Goal: Task Accomplishment & Management: Manage account settings

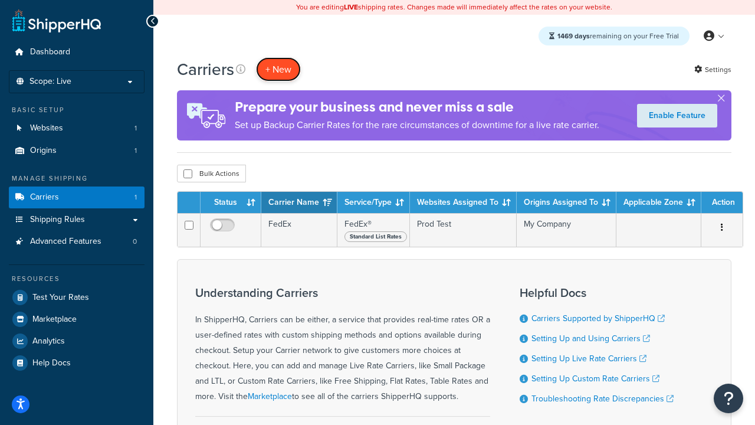
click at [278, 69] on button "+ New" at bounding box center [278, 69] width 45 height 24
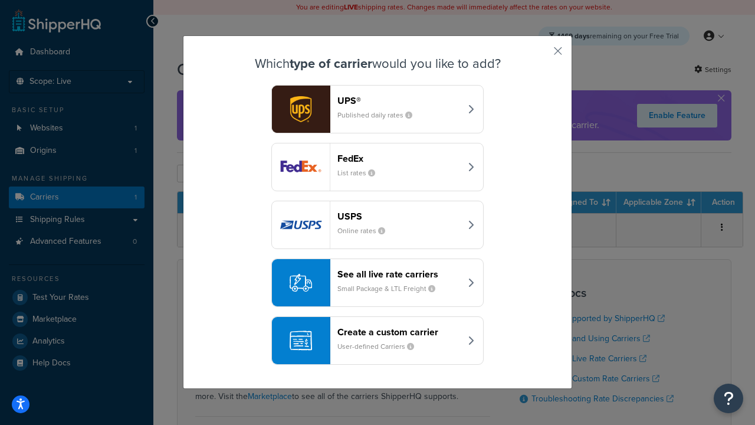
click at [378, 167] on div "FedEx List rates" at bounding box center [398, 167] width 123 height 28
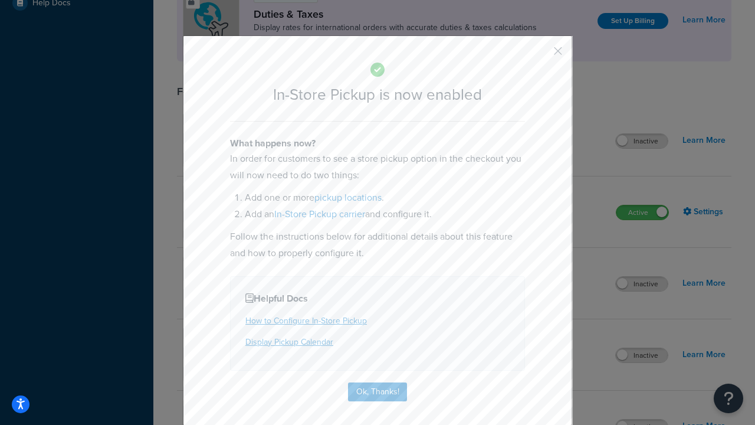
click at [540, 55] on button "button" at bounding box center [540, 55] width 3 height 3
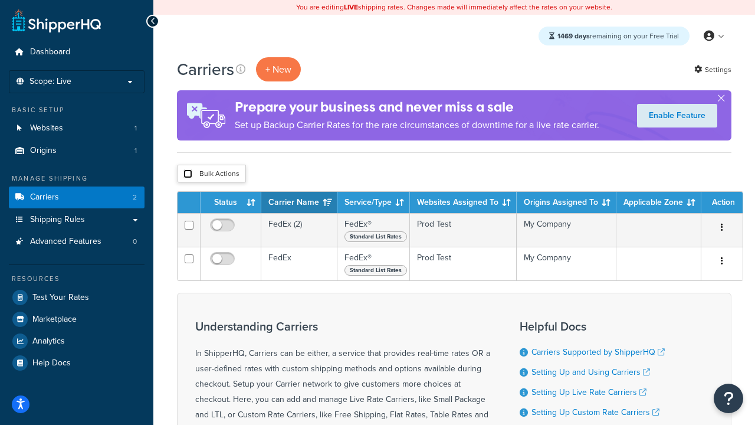
click at [188, 174] on input "checkbox" at bounding box center [187, 173] width 9 height 9
checkbox input "true"
click at [0, 0] on button "Delete" at bounding box center [0, 0] width 0 height 0
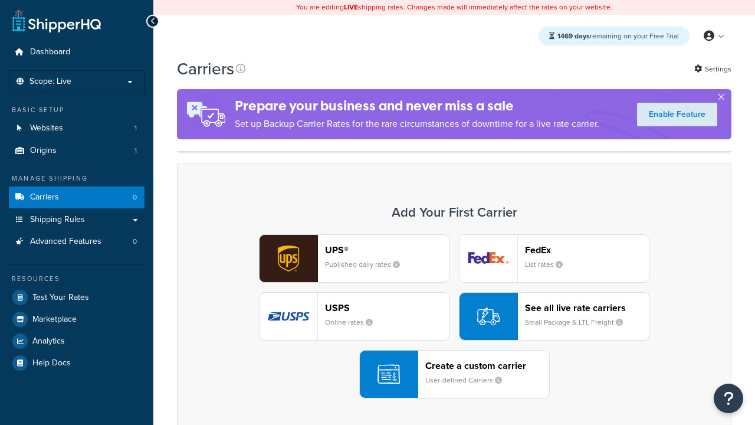
scroll to position [234, 0]
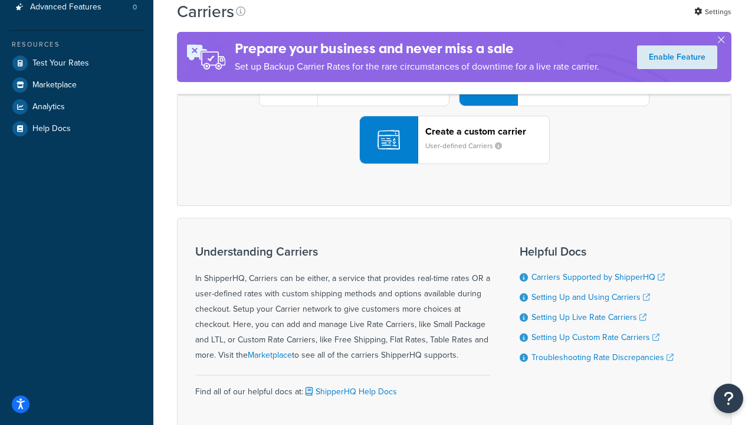
click at [454, 164] on div "UPS® Published daily rates FedEx List rates USPS Online rates See all live rate…" at bounding box center [454, 82] width 530 height 164
click at [587, 21] on header "FedEx" at bounding box center [587, 15] width 124 height 11
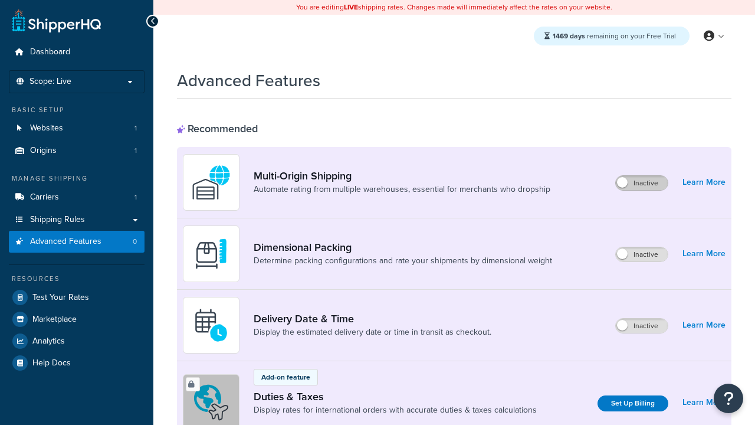
click at [642, 183] on label "Inactive" at bounding box center [642, 183] width 52 height 14
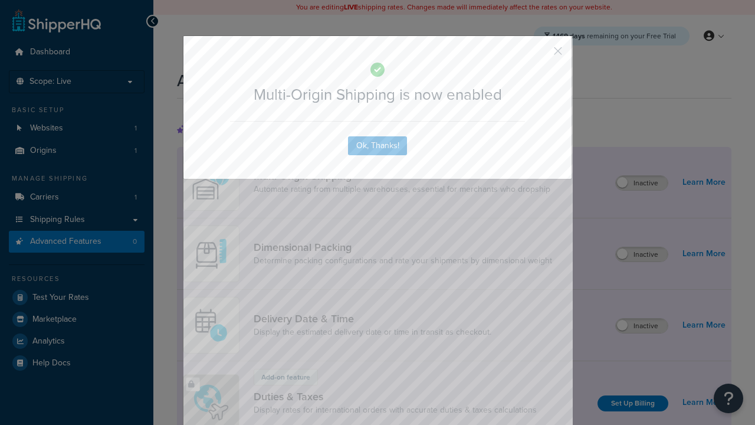
click at [540, 54] on button "button" at bounding box center [540, 55] width 3 height 3
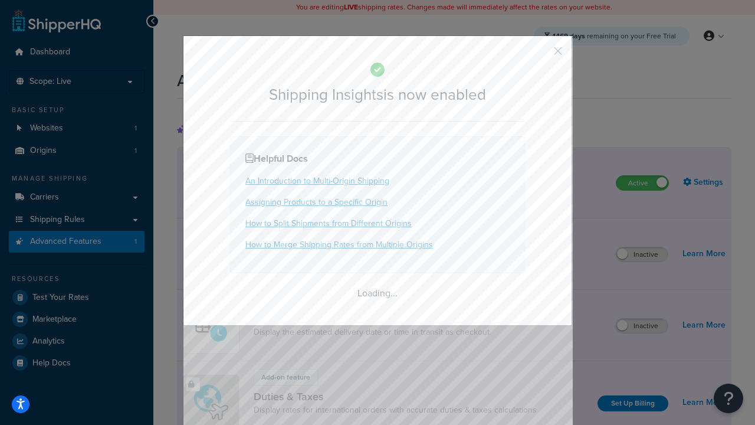
scroll to position [739, 0]
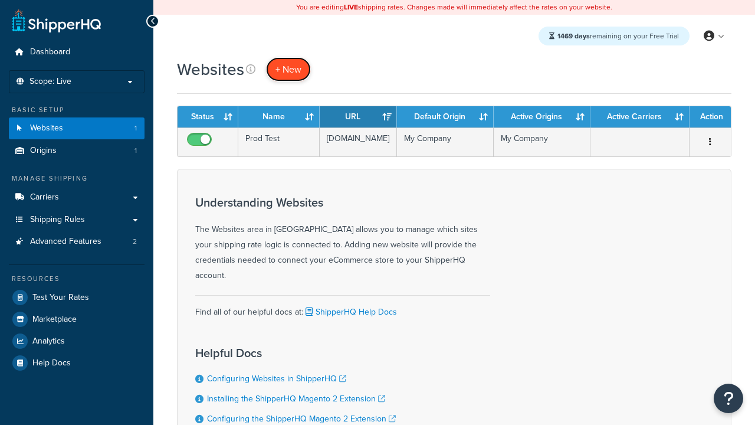
click at [288, 69] on span "+ New" at bounding box center [288, 70] width 26 height 14
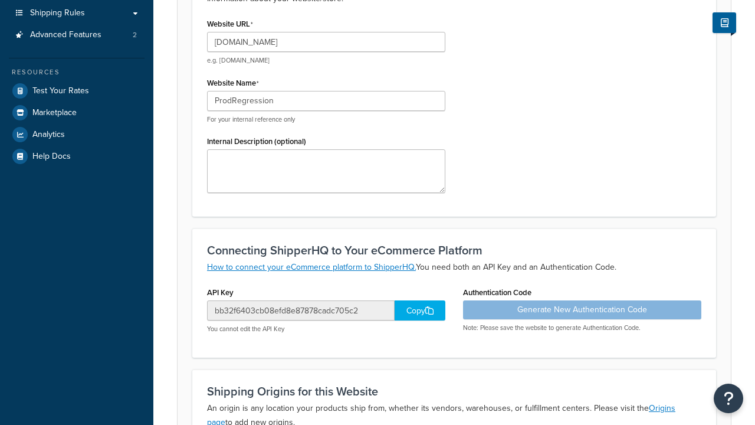
type input "ProdRegression"
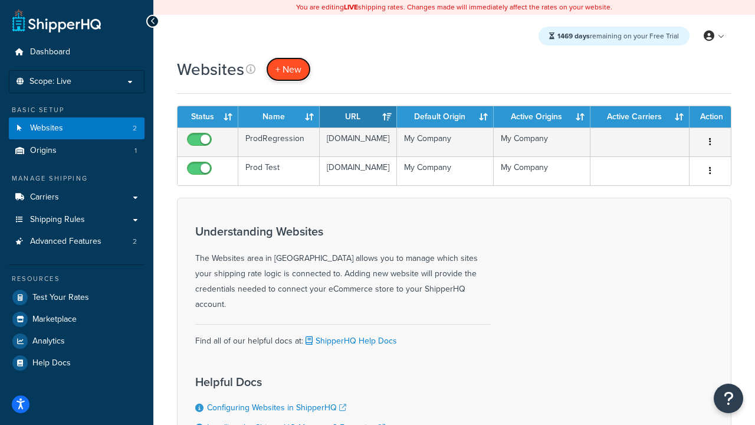
click at [288, 69] on span "+ New" at bounding box center [288, 70] width 26 height 14
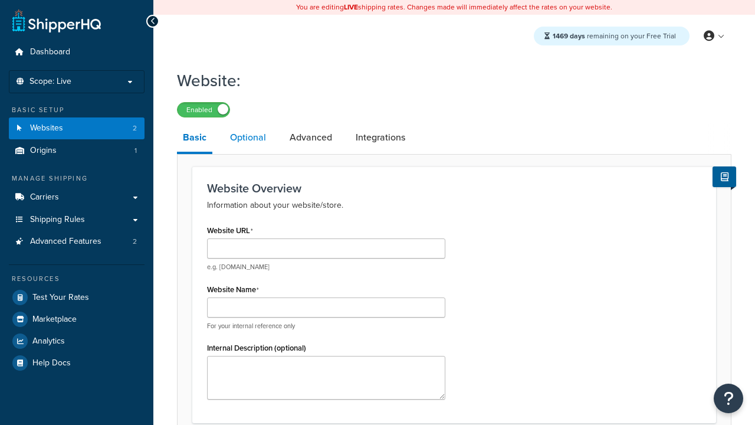
click at [248, 138] on link "Optional" at bounding box center [248, 137] width 48 height 28
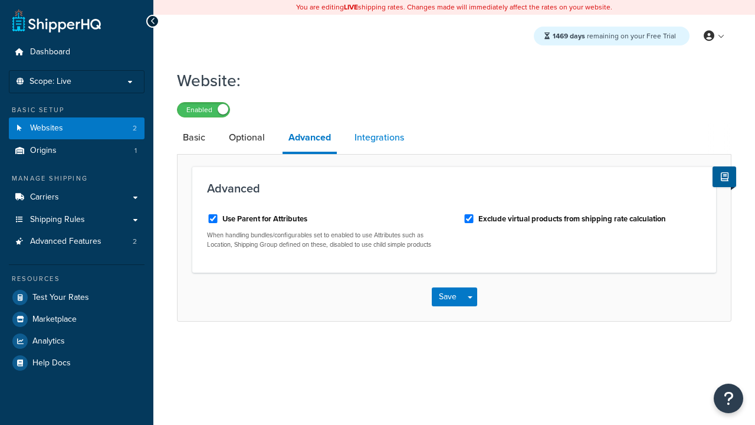
click at [379, 138] on link "Integrations" at bounding box center [379, 137] width 61 height 28
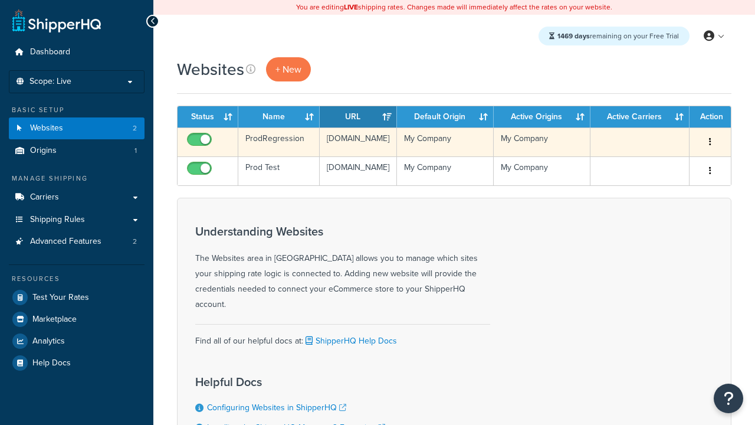
click at [710, 142] on icon "button" at bounding box center [710, 141] width 2 height 8
click at [0, 0] on link "Edit" at bounding box center [0, 0] width 0 height 0
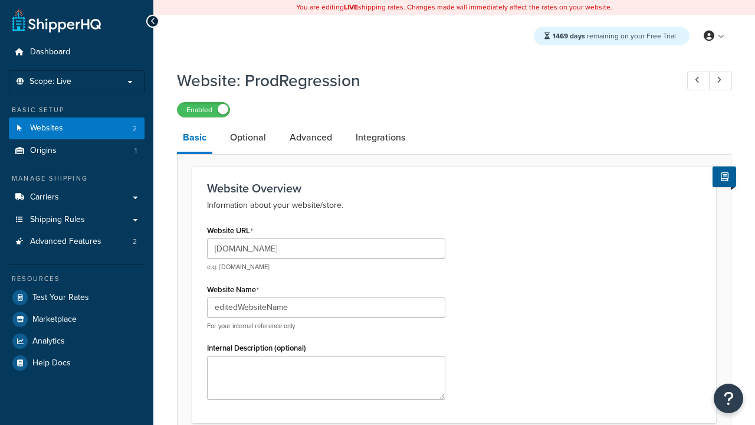
scroll to position [413, 0]
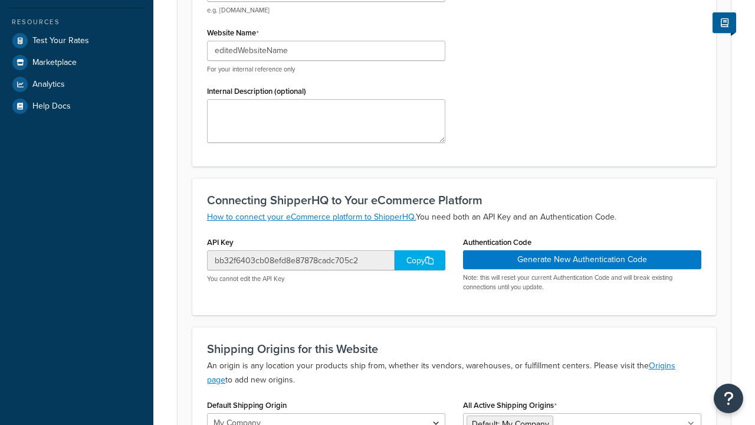
type input "editedWebsiteName"
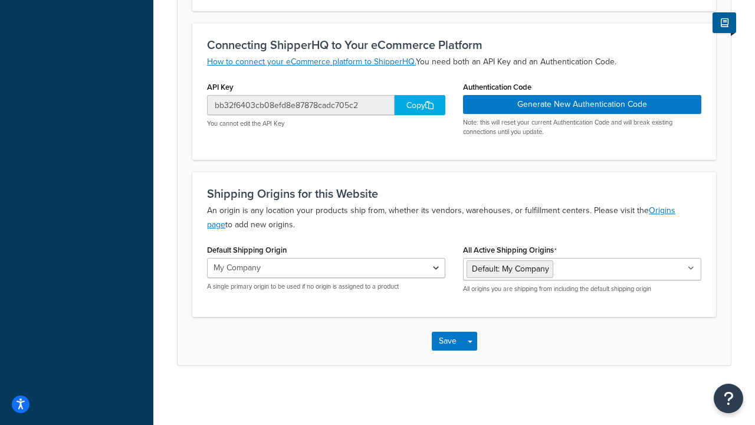
scroll to position [0, 0]
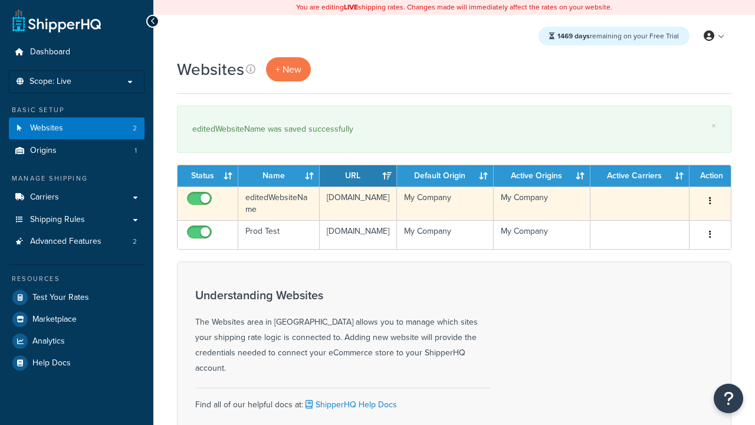
click at [710, 201] on icon "button" at bounding box center [710, 200] width 2 height 8
click at [0, 0] on link "Duplicate" at bounding box center [0, 0] width 0 height 0
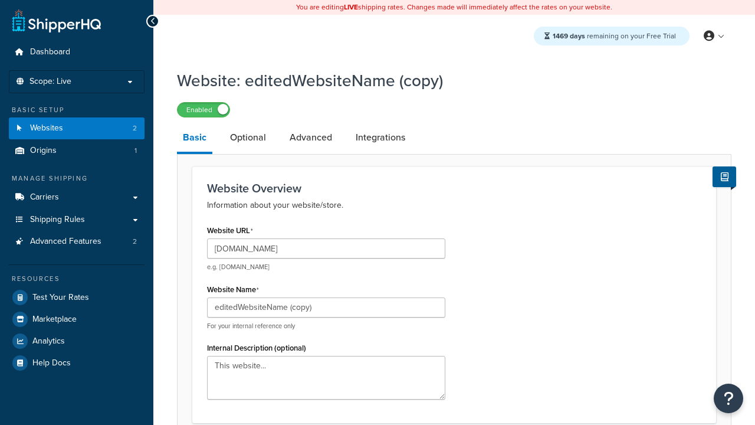
scroll to position [405, 0]
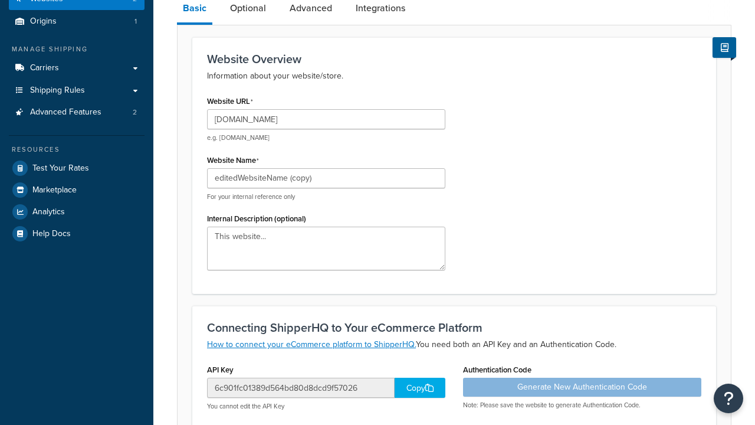
type input "[DOMAIN_NAME]"
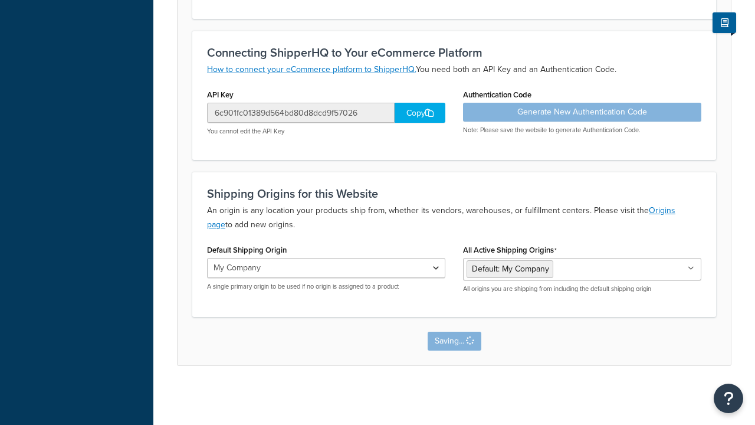
scroll to position [0, 0]
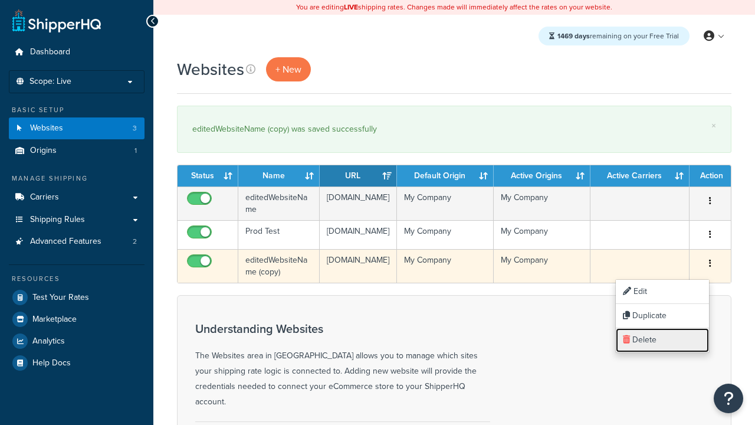
click at [662, 340] on link "Delete" at bounding box center [662, 340] width 93 height 24
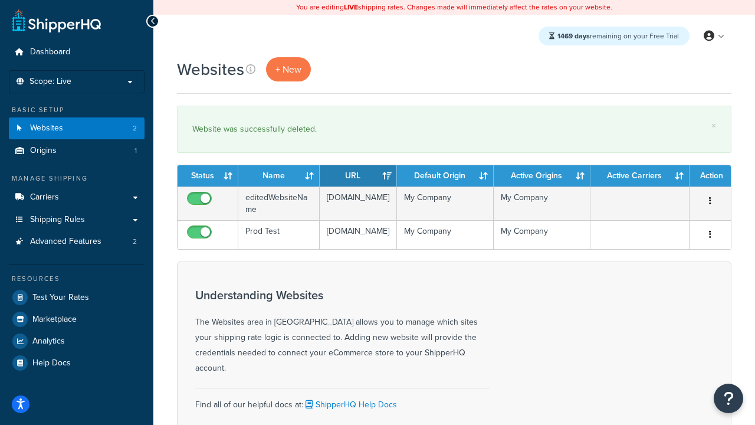
click at [208, 176] on th "Status" at bounding box center [208, 175] width 61 height 21
click at [279, 176] on th "Name" at bounding box center [278, 175] width 81 height 21
click at [358, 176] on th "URL" at bounding box center [358, 175] width 77 height 21
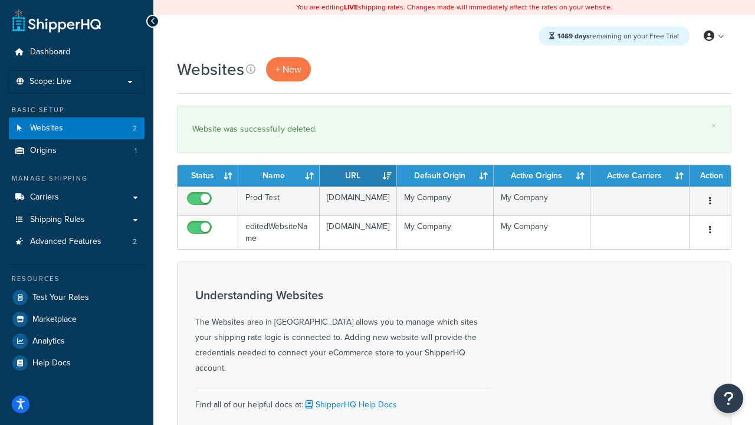
click at [358, 176] on th "URL" at bounding box center [358, 175] width 77 height 21
click at [445, 176] on th "Default Origin" at bounding box center [445, 175] width 97 height 21
click at [542, 176] on th "Active Origins" at bounding box center [542, 175] width 97 height 21
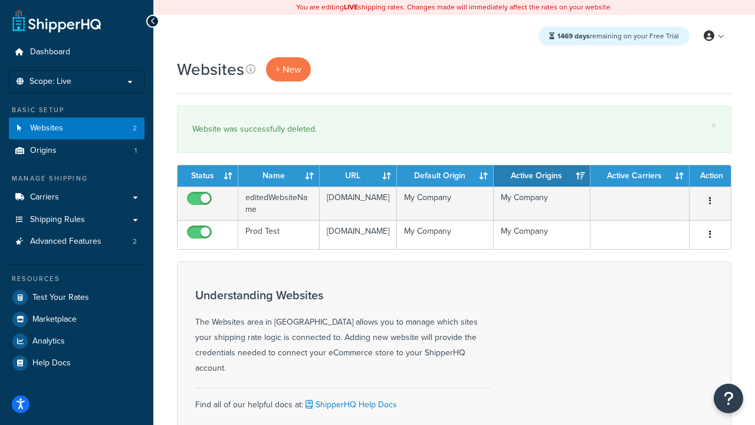
click at [640, 176] on th "Active Carriers" at bounding box center [639, 175] width 99 height 21
click at [710, 176] on th "Action" at bounding box center [710, 175] width 41 height 21
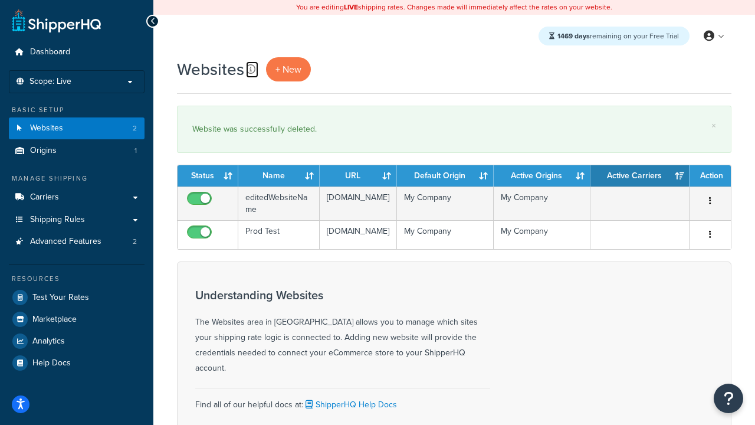
click at [251, 69] on icon at bounding box center [250, 68] width 9 height 9
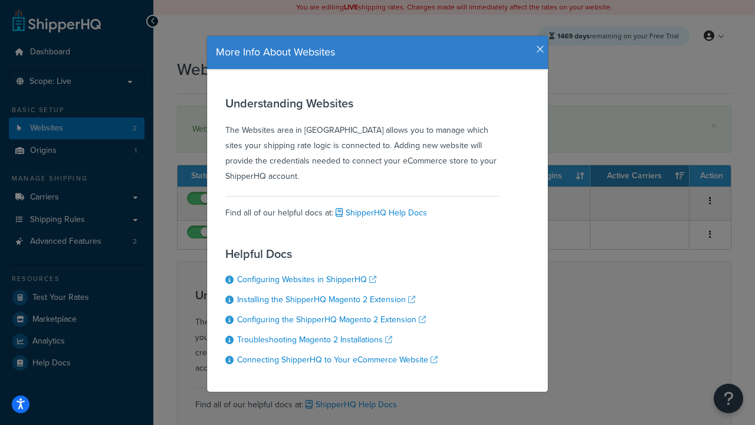
click at [537, 45] on icon "button" at bounding box center [540, 49] width 8 height 11
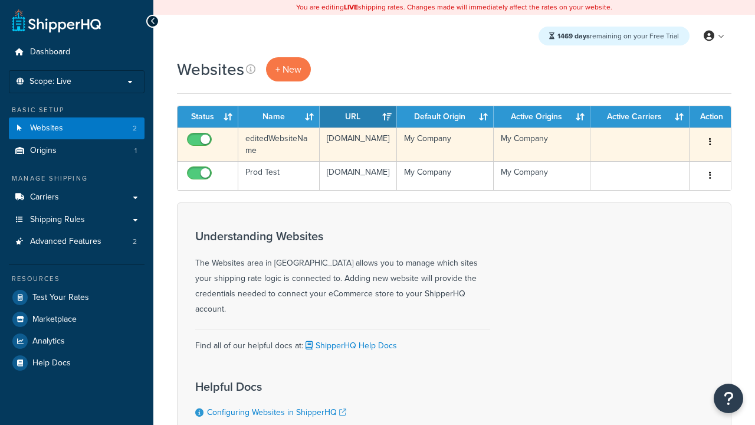
click at [710, 142] on icon "button" at bounding box center [710, 141] width 2 height 8
click at [0, 0] on link "Delete" at bounding box center [0, 0] width 0 height 0
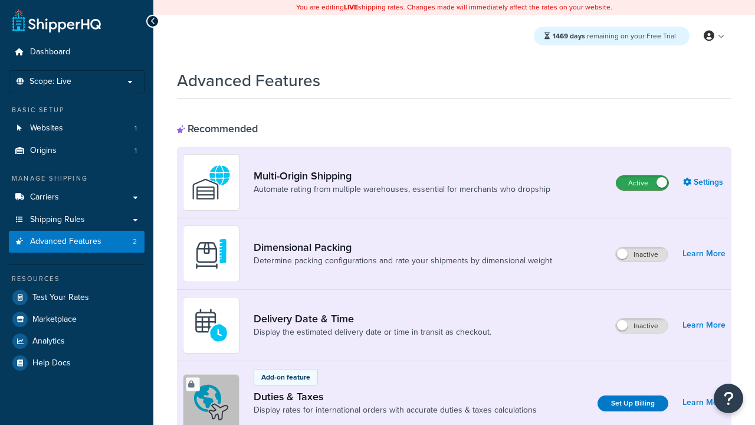
click at [642, 183] on label "Active" at bounding box center [642, 183] width 52 height 14
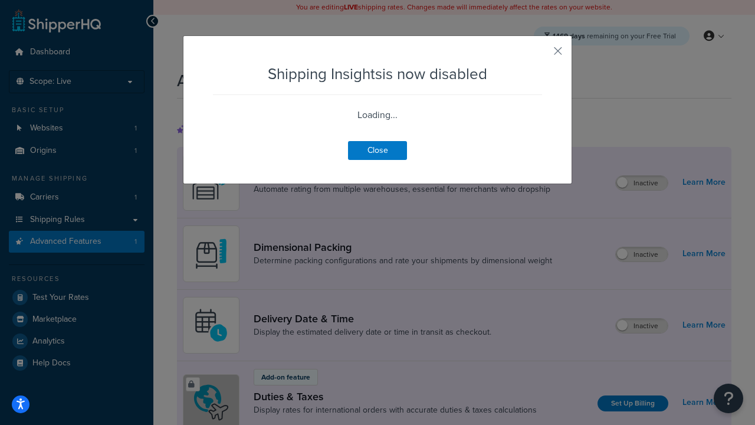
scroll to position [739, 0]
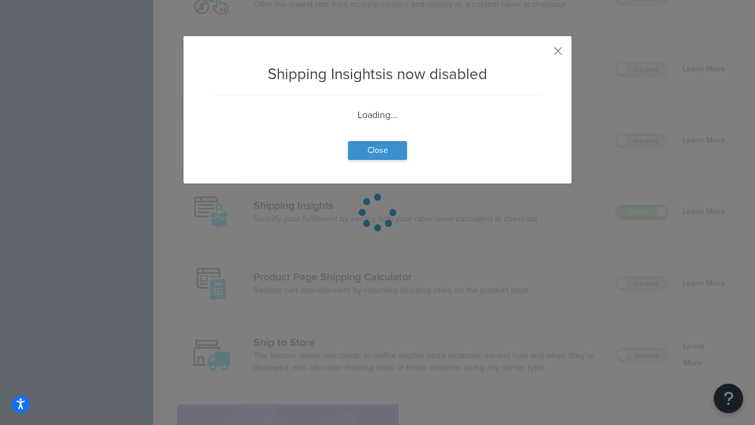
click at [378, 160] on button "Close" at bounding box center [377, 150] width 59 height 19
